Goal: Task Accomplishment & Management: Manage account settings

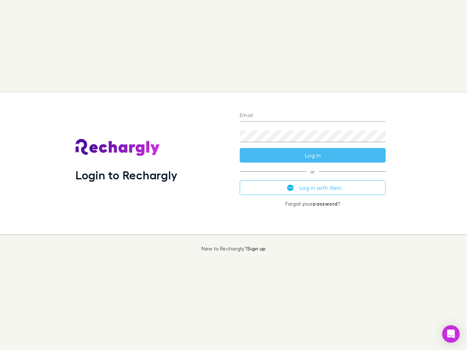
click at [233, 175] on div "Login to Rechargly" at bounding box center [152, 164] width 164 height 142
click at [313, 116] on input "Email" at bounding box center [313, 116] width 146 height 12
click at [313, 155] on form "Email Password Log in" at bounding box center [313, 133] width 146 height 58
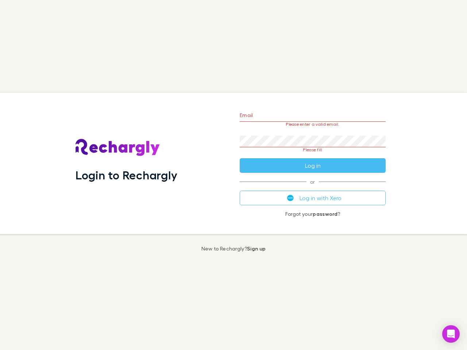
click at [313, 188] on div "Email Please enter a valid email. Password Please fill Log in or Log in with Xe…" at bounding box center [313, 164] width 158 height 142
click at [451, 334] on icon "Open Intercom Messenger" at bounding box center [451, 334] width 8 height 9
